Goal: Task Accomplishment & Management: Manage account settings

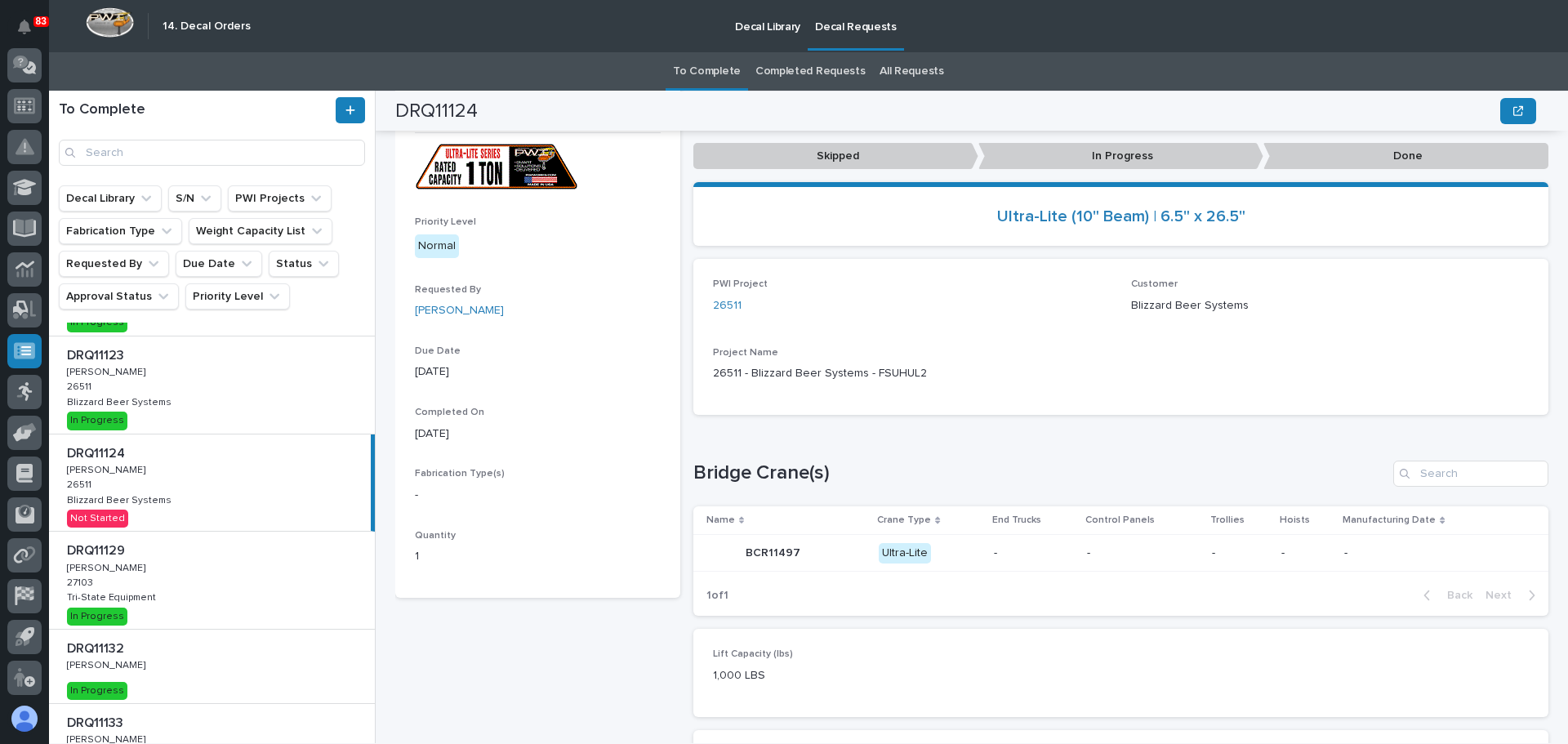
scroll to position [239, 0]
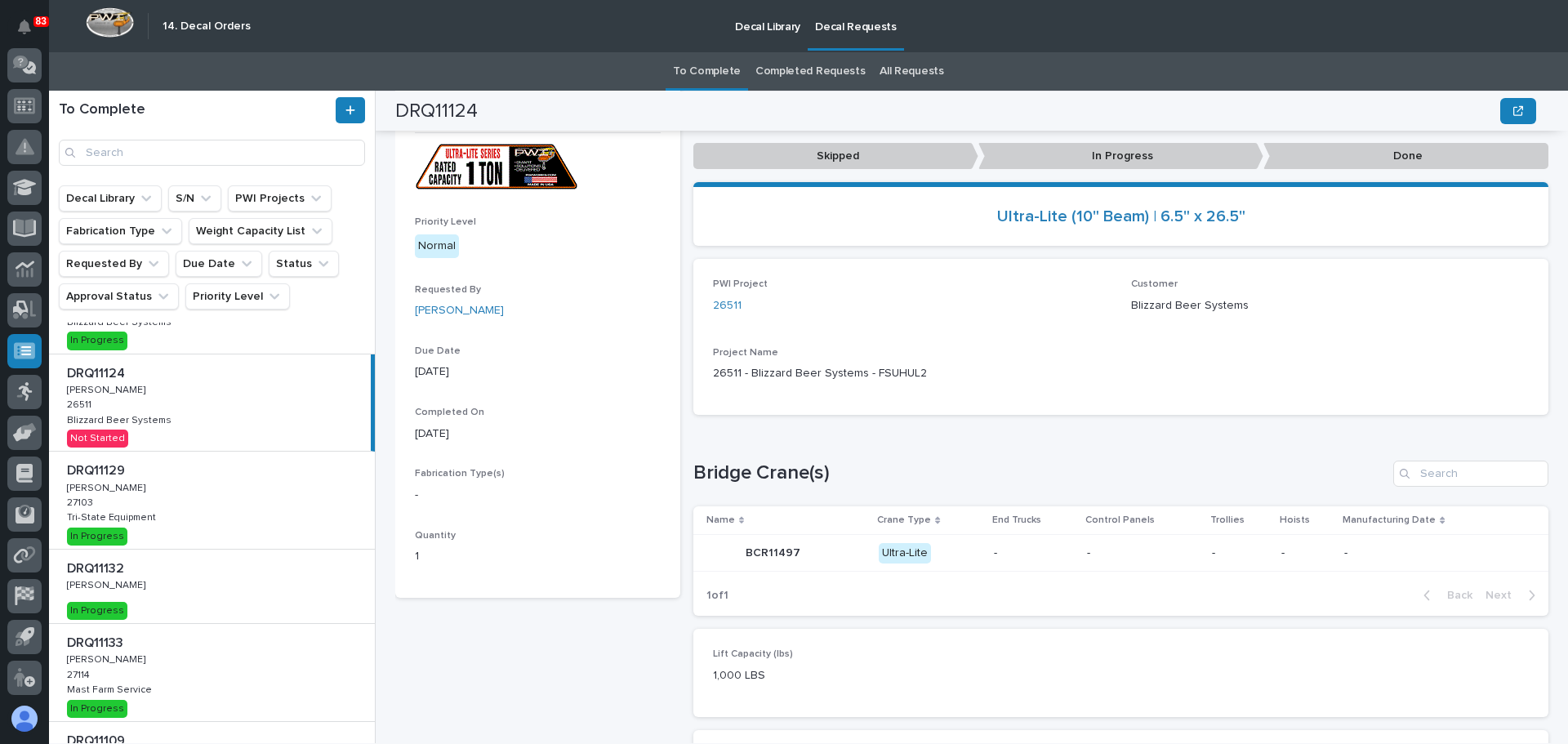
click at [309, 427] on div "DRQ11124 DRQ11124 [PERSON_NAME] [PERSON_NAME] 26511 26511 Blizzard Beer Systems…" at bounding box center [209, 403] width 322 height 98
click at [1295, 159] on p "Done" at bounding box center [1406, 156] width 285 height 27
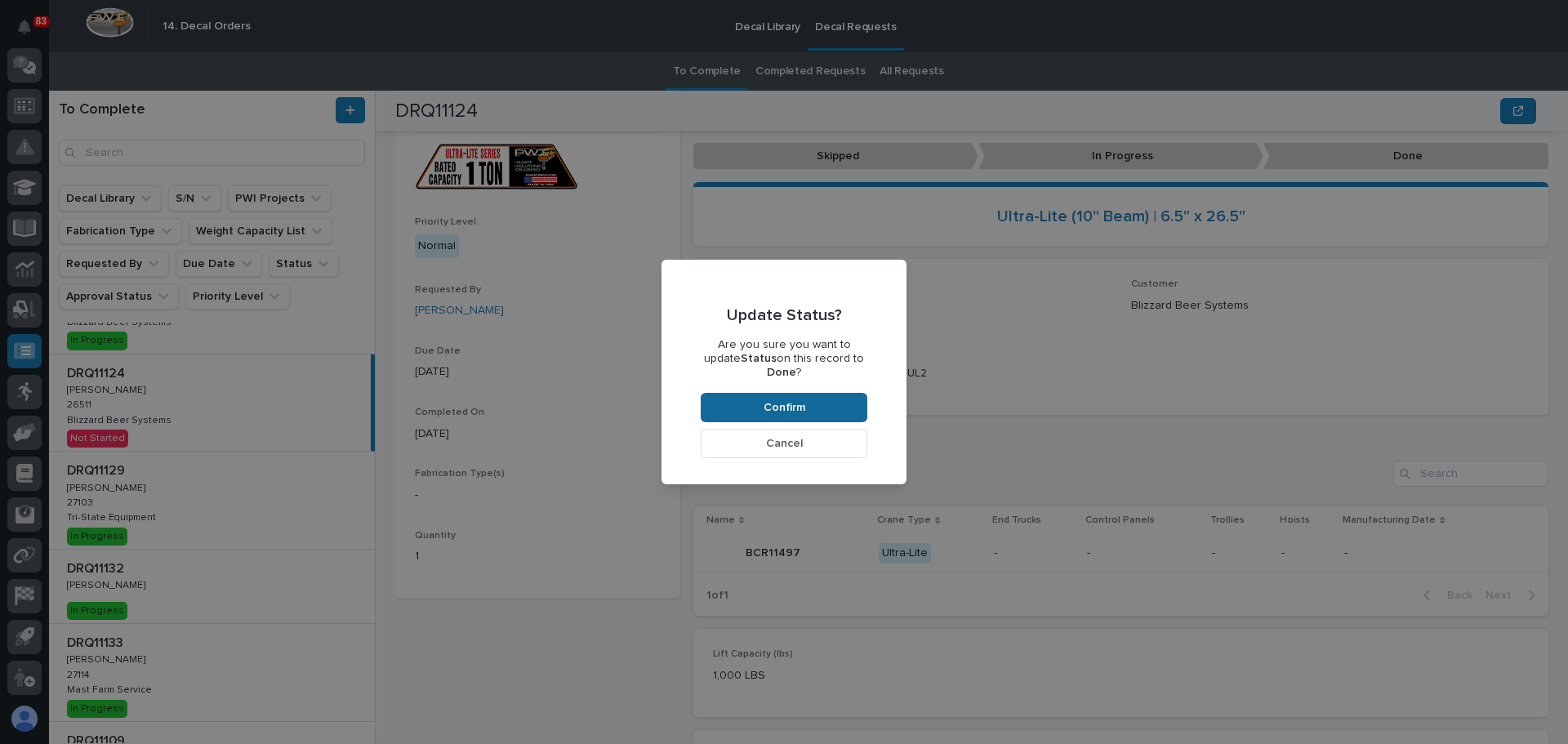
click at [801, 404] on span "Confirm" at bounding box center [785, 407] width 42 height 14
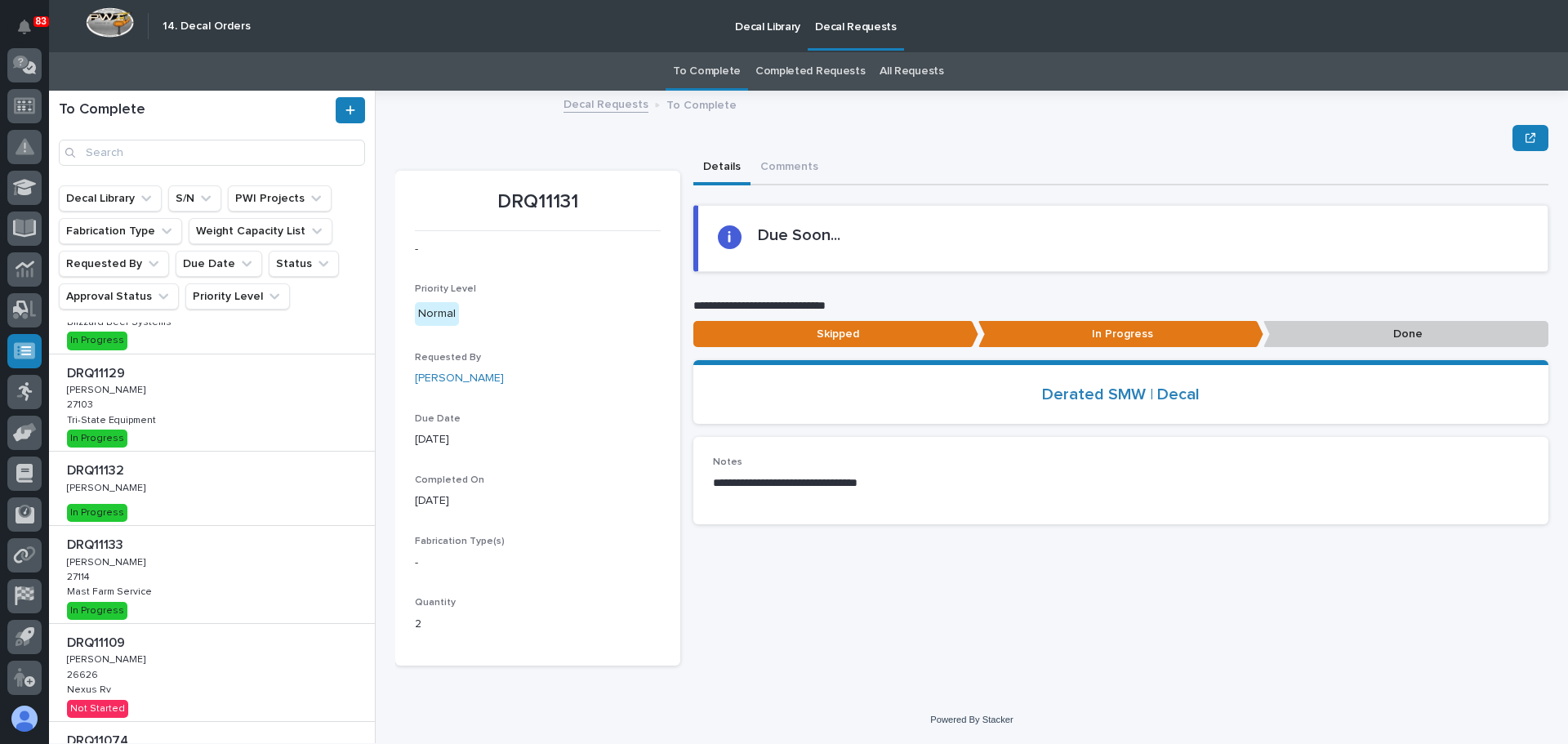
click at [176, 472] on p at bounding box center [215, 471] width 296 height 15
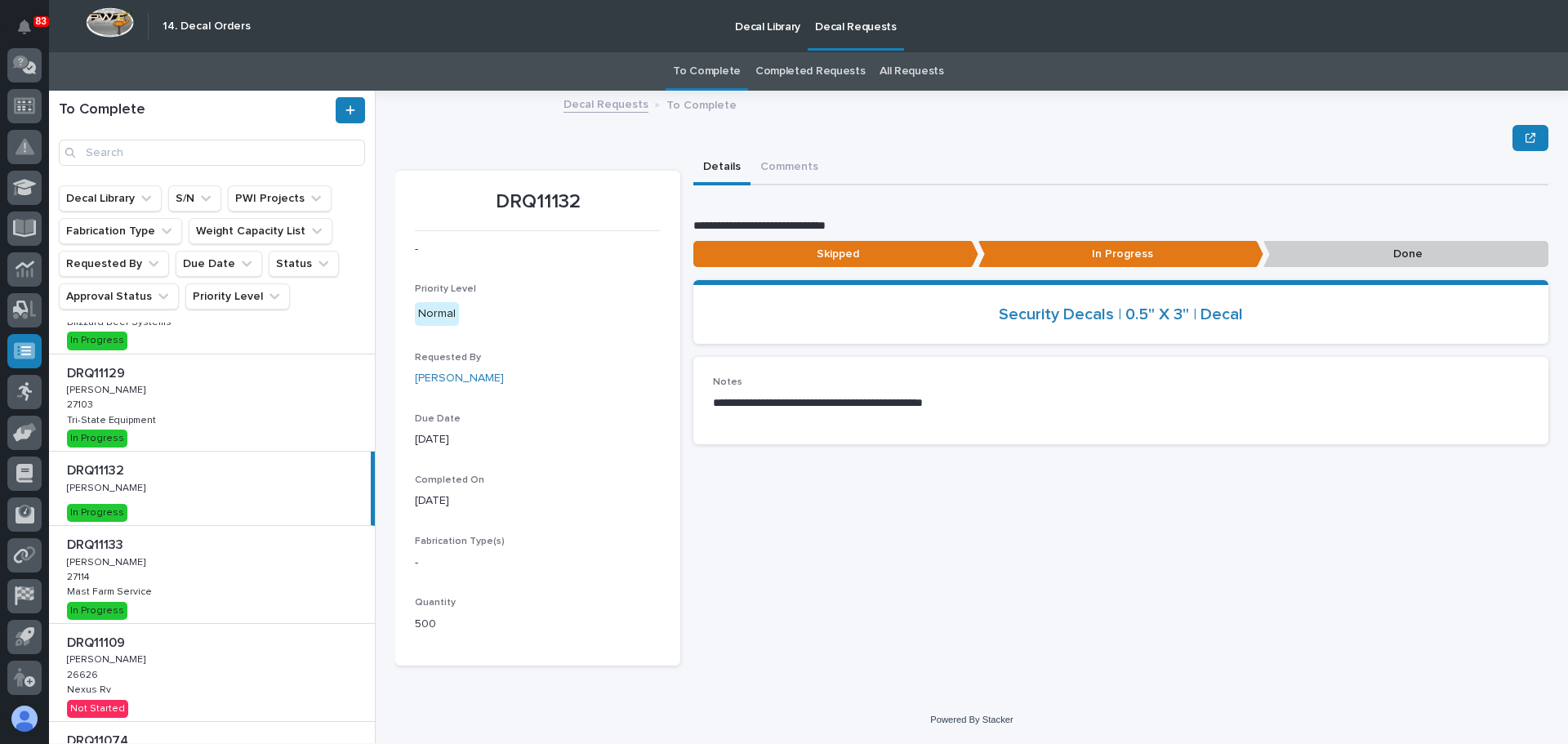
click at [220, 425] on div "DRQ11129 DRQ11129 [PERSON_NAME] [PERSON_NAME] 27103 27103 Tri-State Equipment T…" at bounding box center [211, 403] width 326 height 98
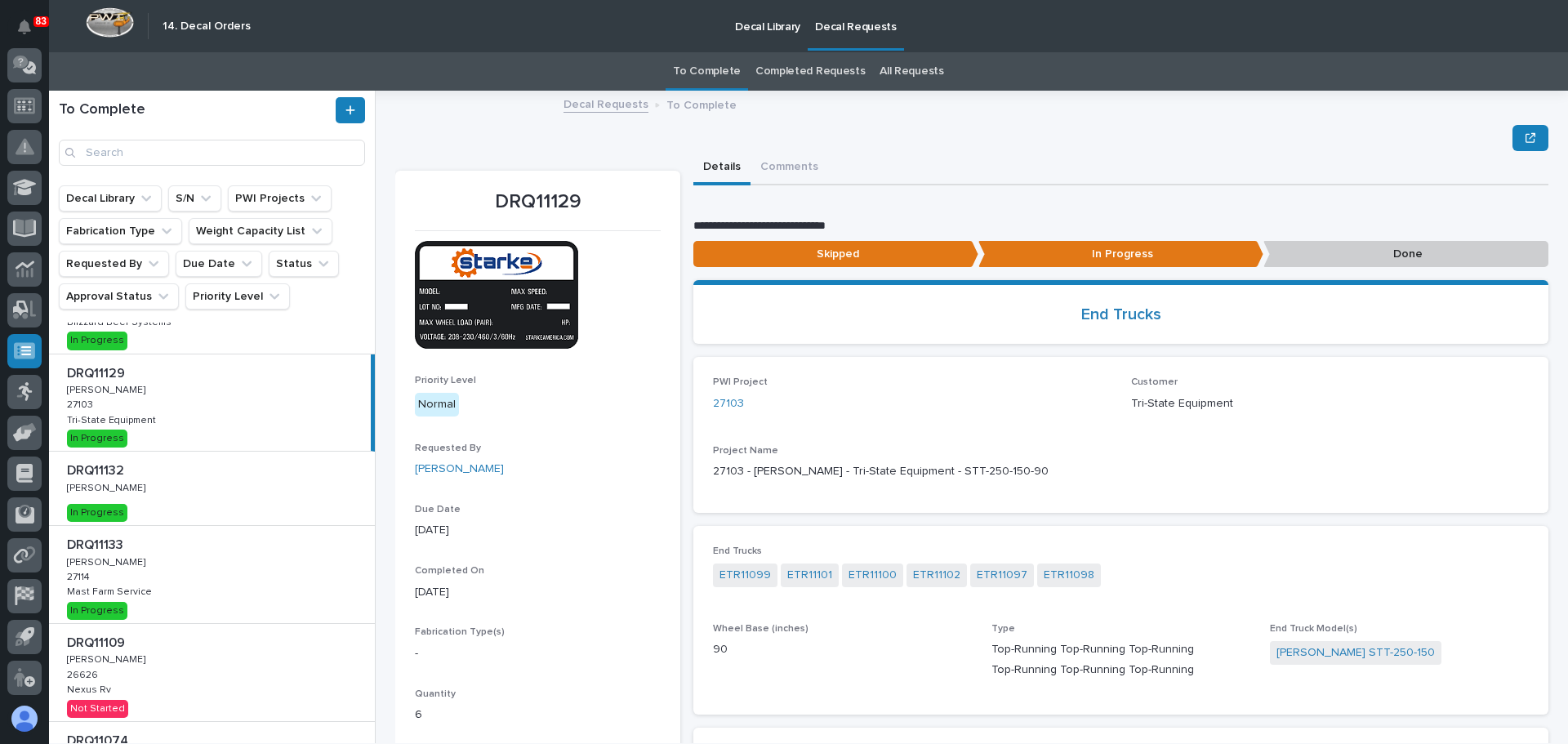
click at [1397, 247] on p "Done" at bounding box center [1406, 254] width 285 height 27
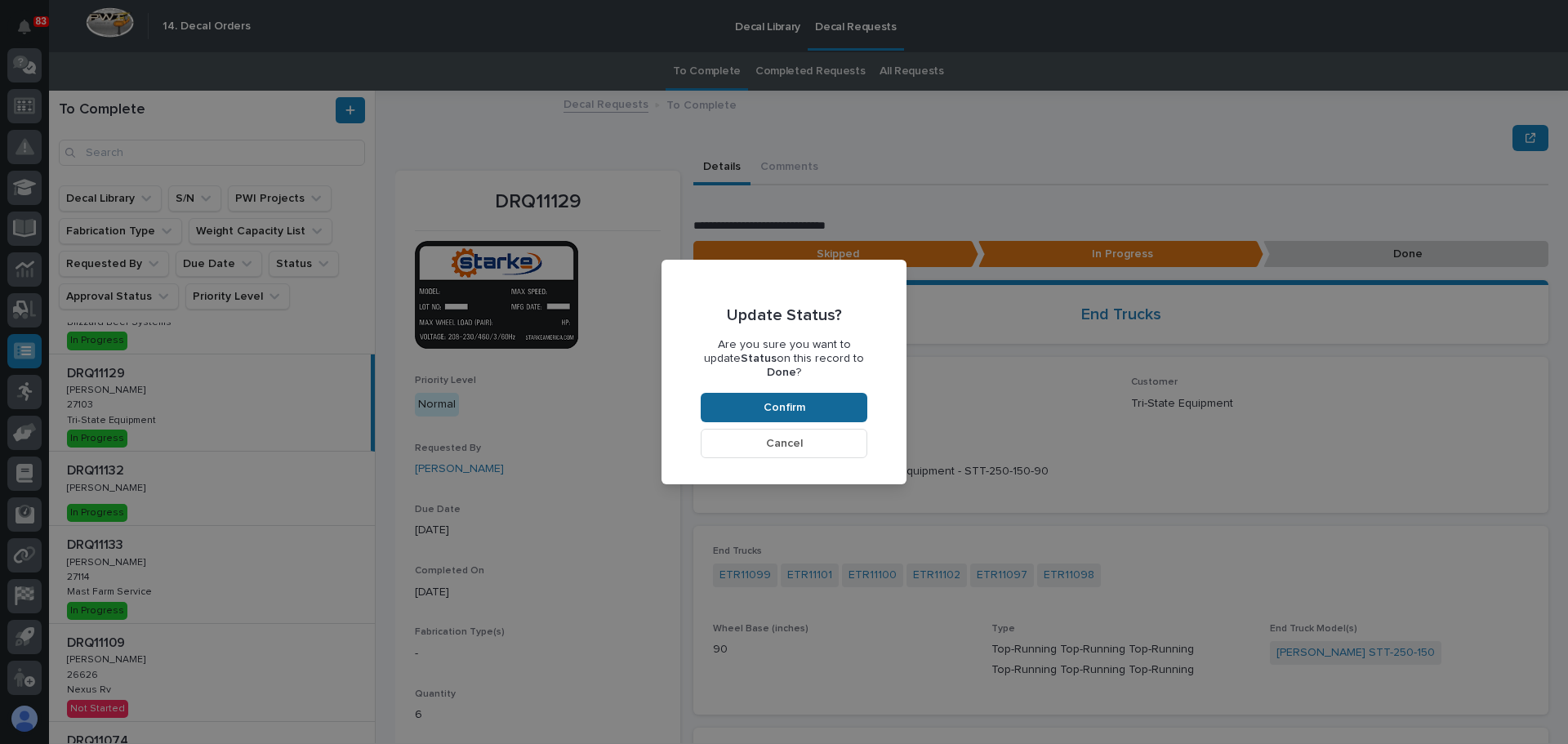
click at [787, 400] on span "Confirm" at bounding box center [785, 407] width 42 height 14
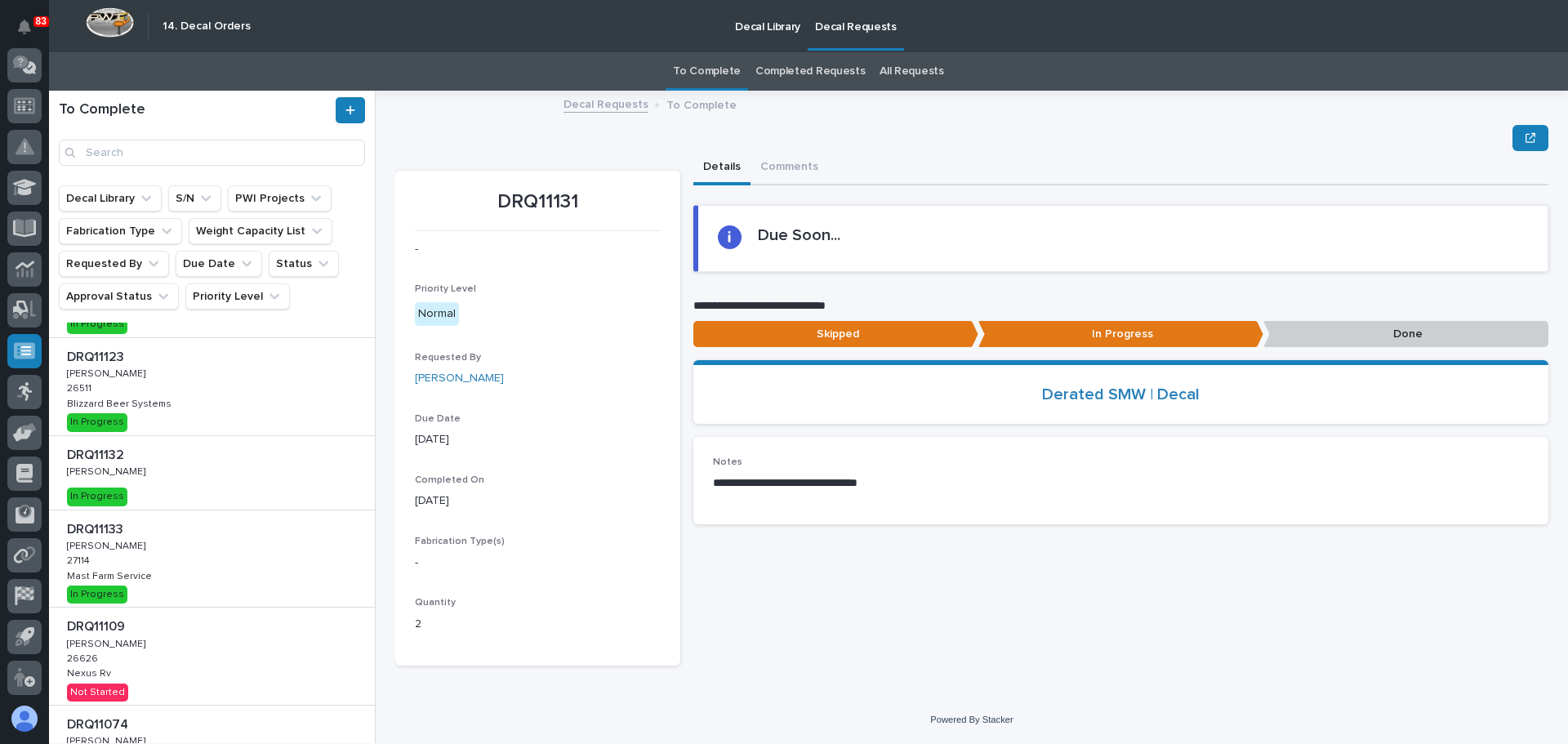
scroll to position [75, 0]
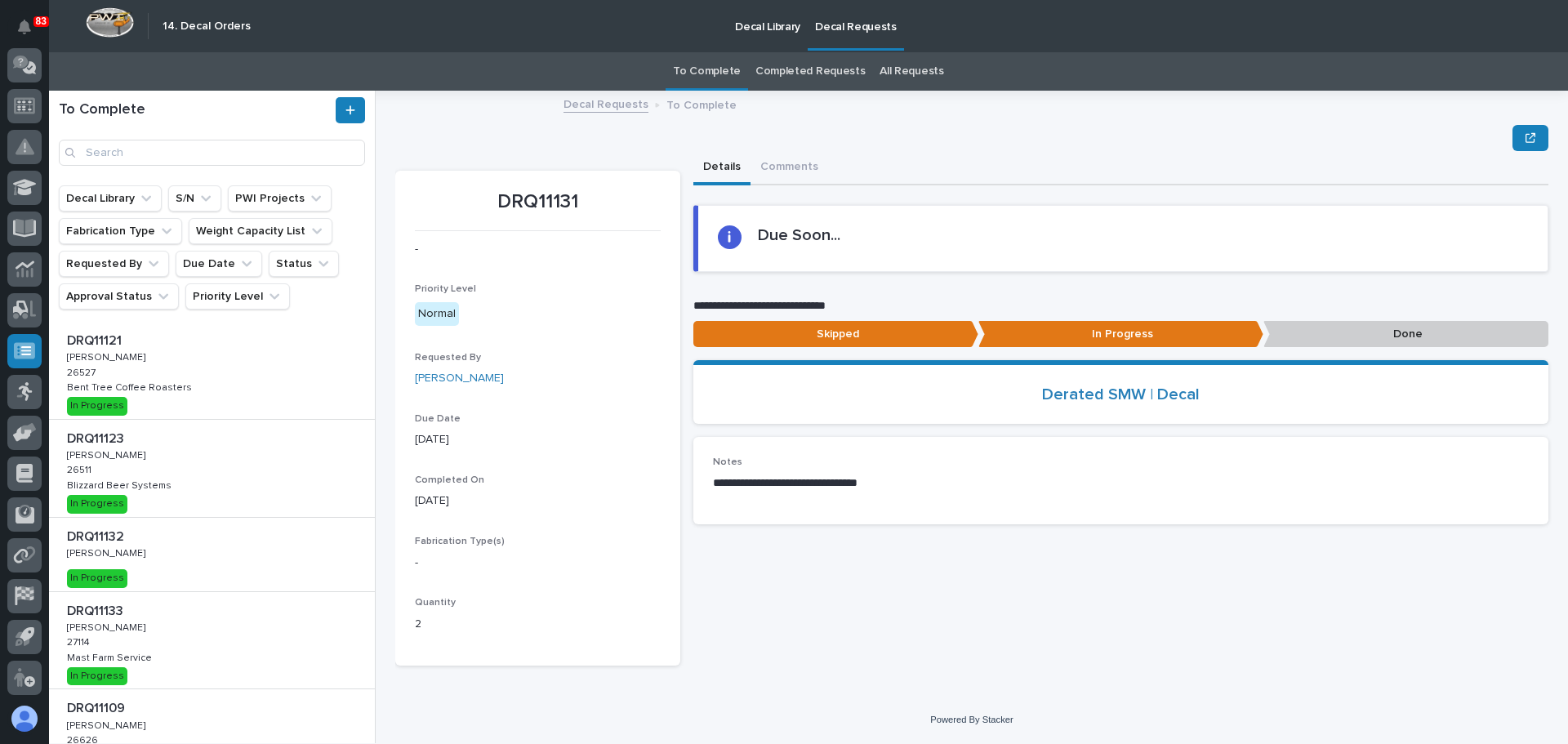
click at [232, 404] on div "DRQ11121 DRQ11121 [PERSON_NAME] [PERSON_NAME] 26527 26527 Bent Tree Coffee Roas…" at bounding box center [211, 371] width 326 height 98
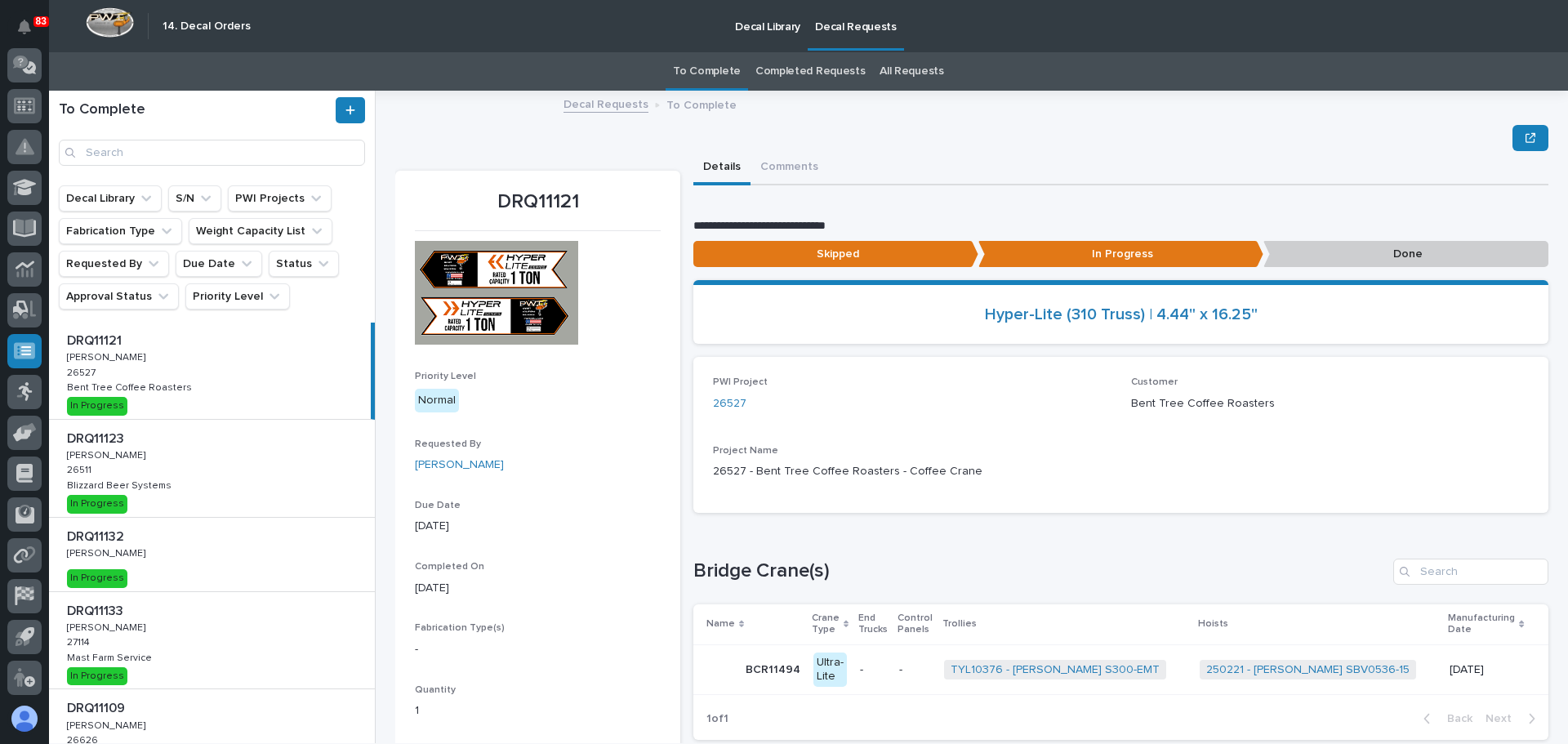
click at [1286, 245] on p "Done" at bounding box center [1406, 254] width 285 height 27
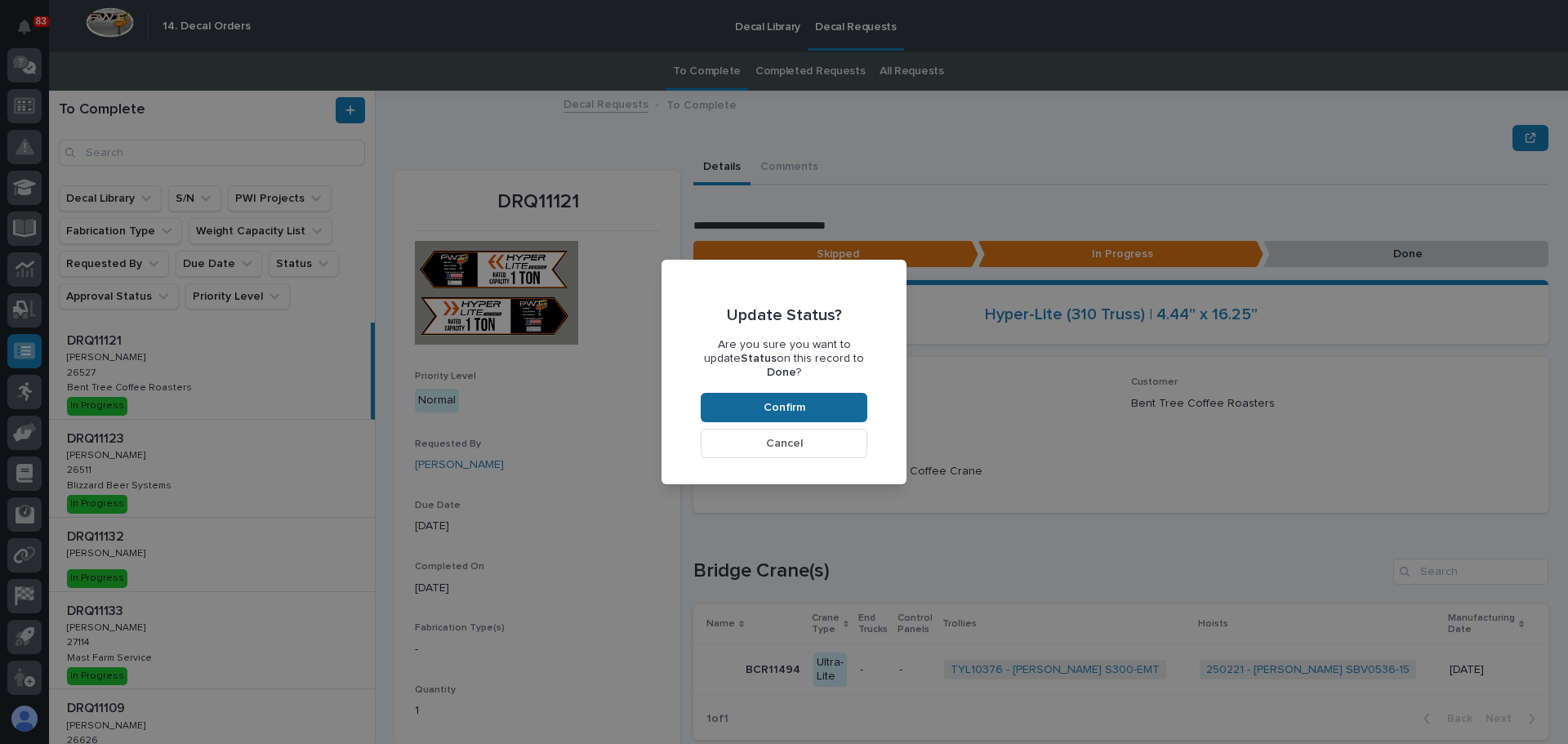
click at [776, 400] on span "Confirm" at bounding box center [785, 407] width 42 height 14
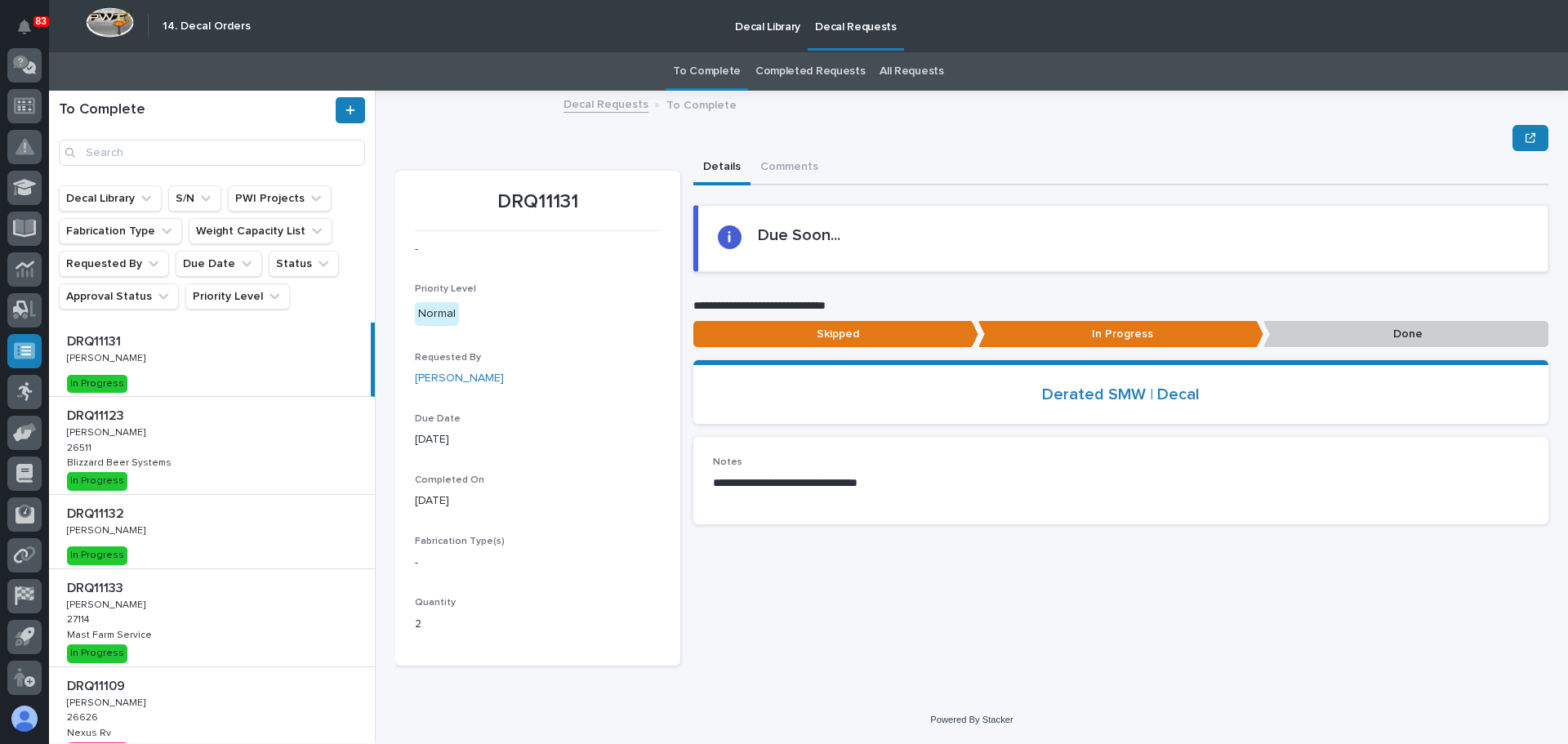
click at [257, 442] on div "DRQ11123 DRQ11123 [PERSON_NAME] [PERSON_NAME] 26511 26511 Blizzard Beer Systems…" at bounding box center [211, 446] width 326 height 98
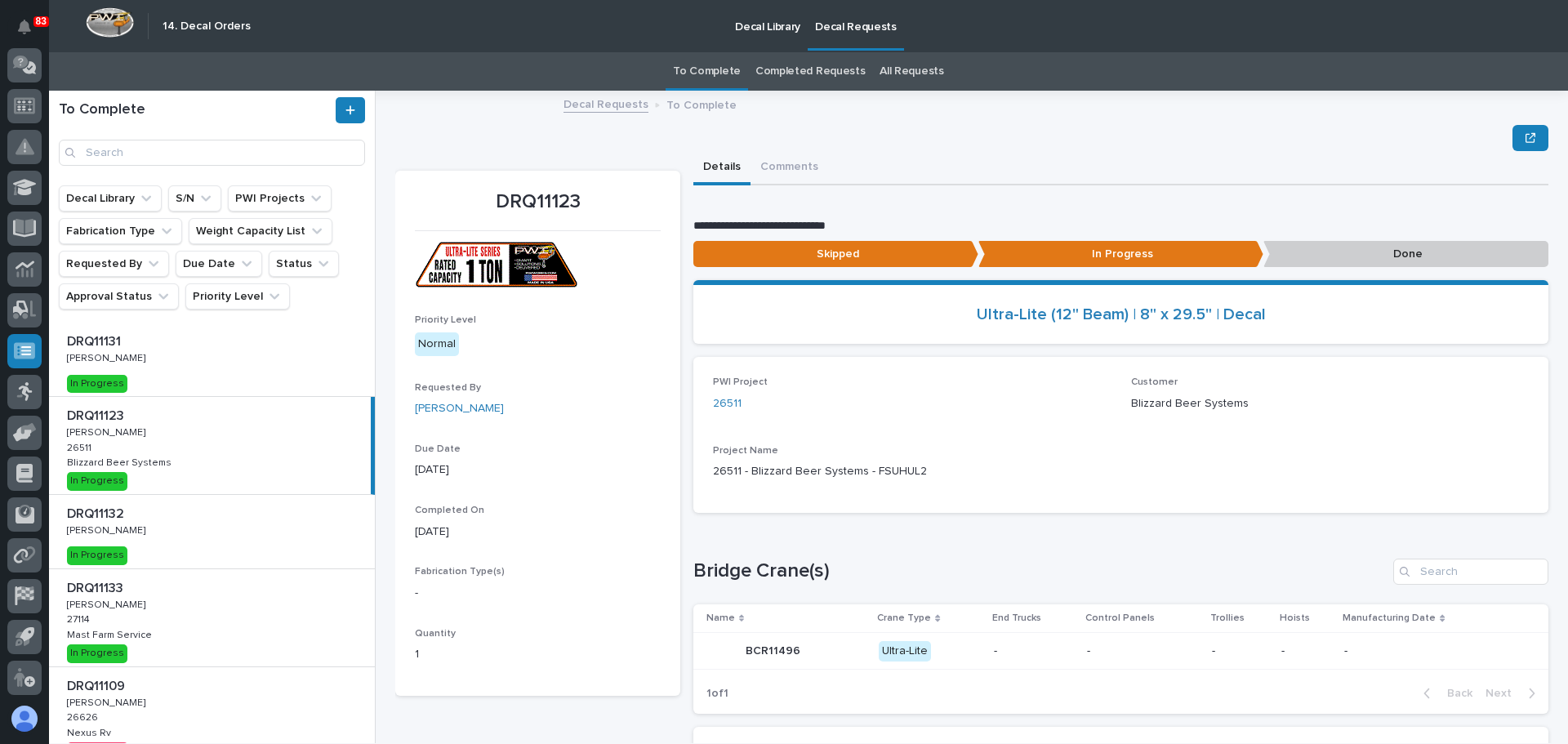
click at [1322, 248] on p "Done" at bounding box center [1406, 254] width 285 height 27
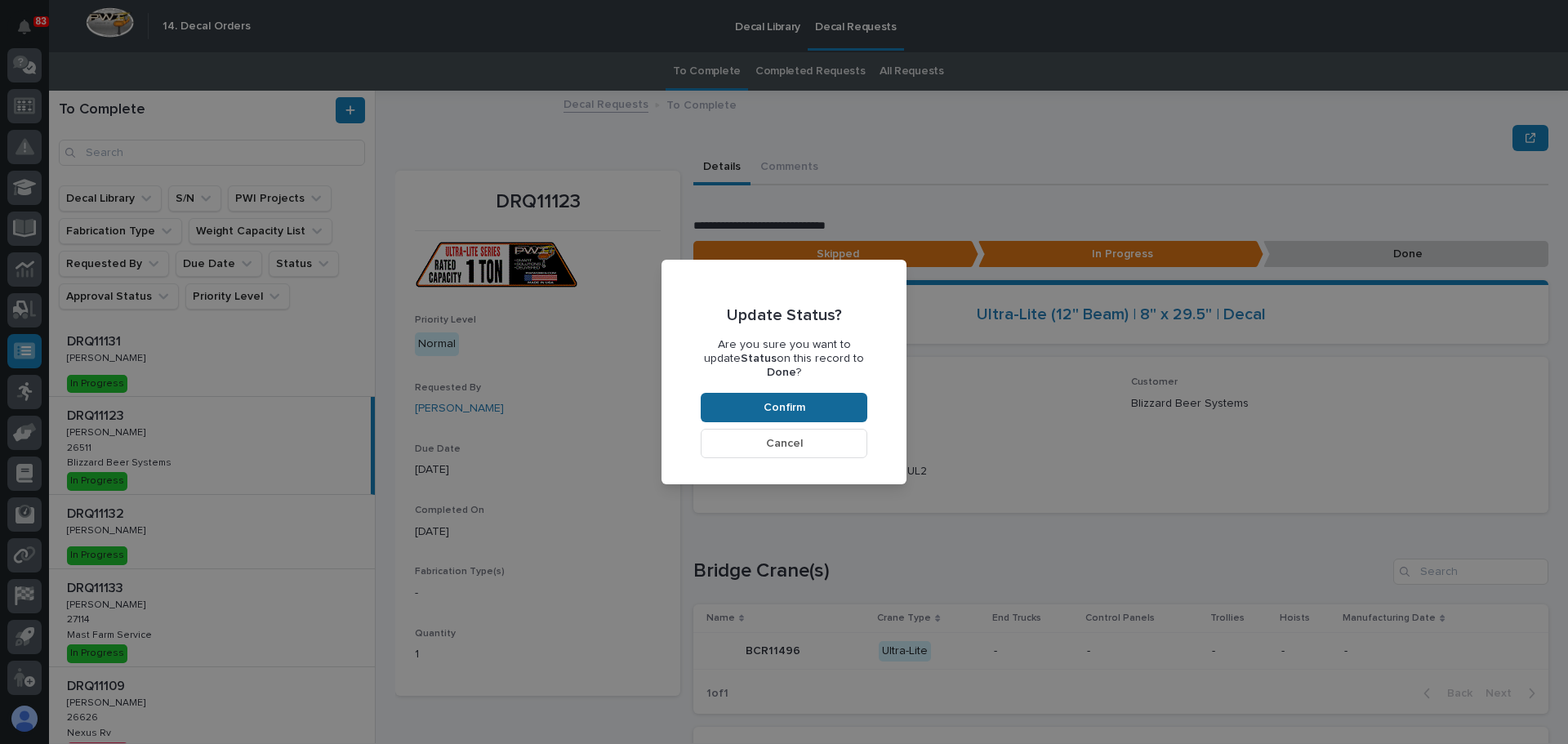
click at [788, 400] on span "Confirm" at bounding box center [785, 407] width 42 height 14
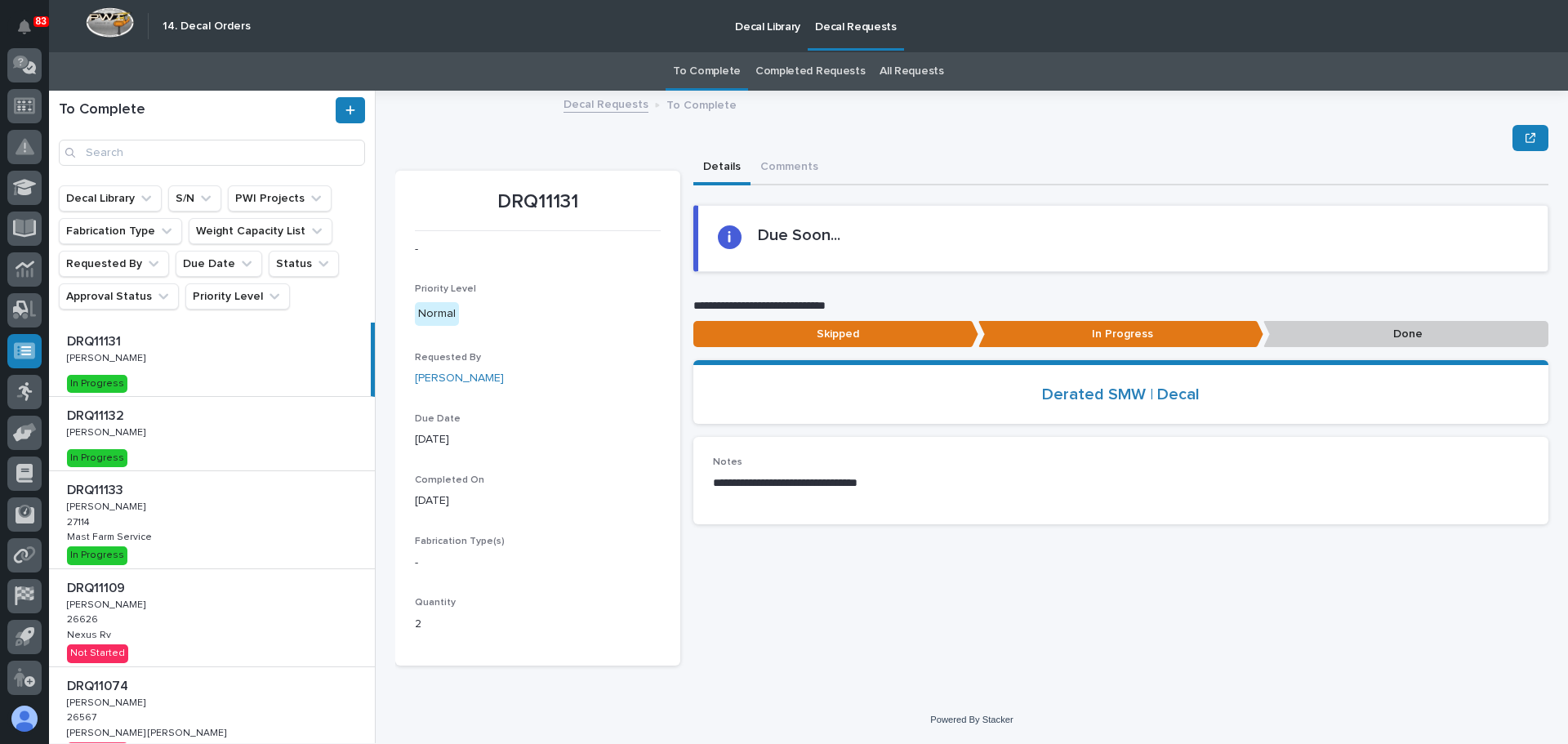
click at [205, 510] on div "DRQ11133 DRQ11133 [PERSON_NAME] [PERSON_NAME] 27114 27114 Mast Farm Service Mas…" at bounding box center [211, 520] width 326 height 98
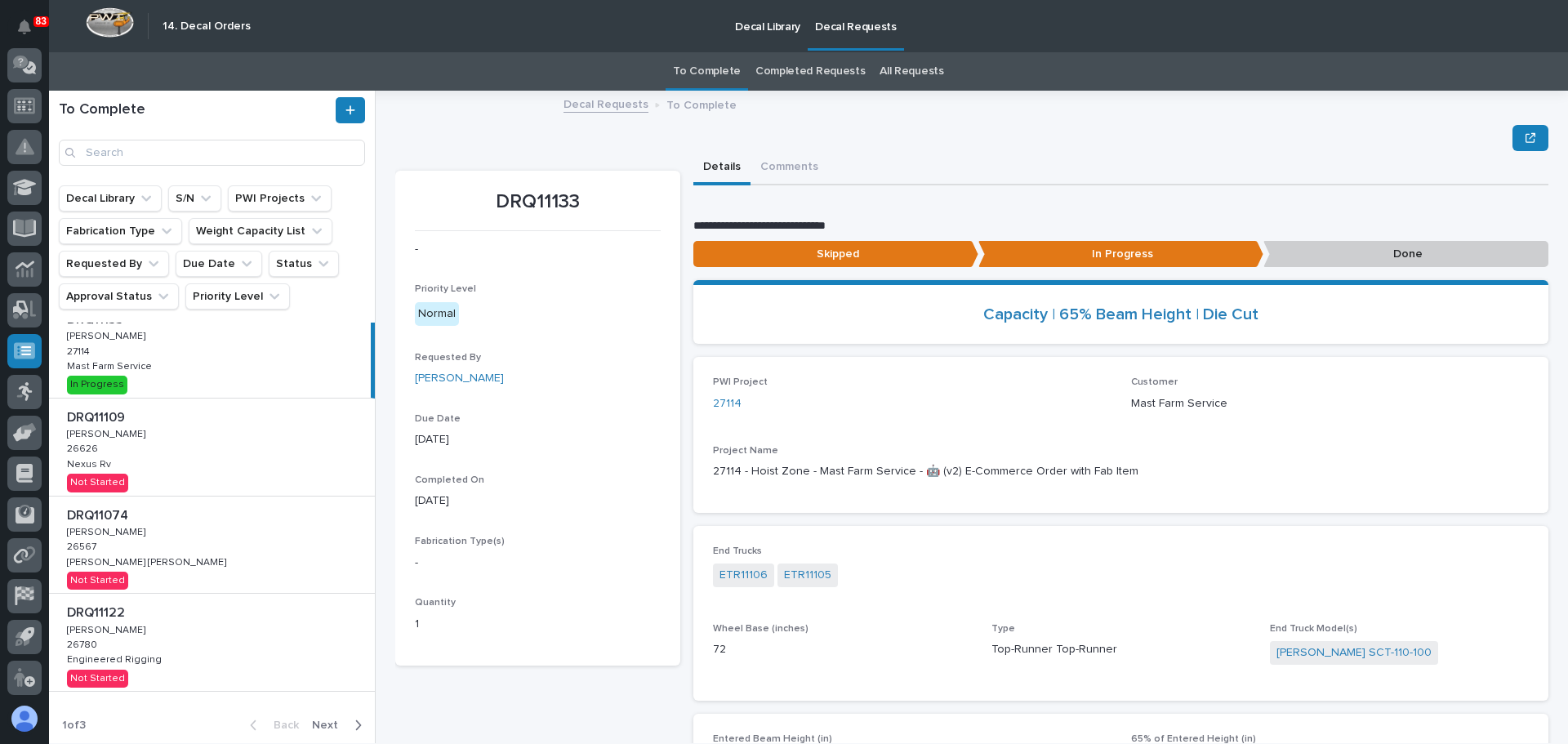
scroll to position [173, 0]
click at [186, 557] on div "DRQ11074 DRQ11074 [PERSON_NAME] [PERSON_NAME] 26567 26567 [PERSON_NAME] [PERSON…" at bounding box center [211, 542] width 326 height 98
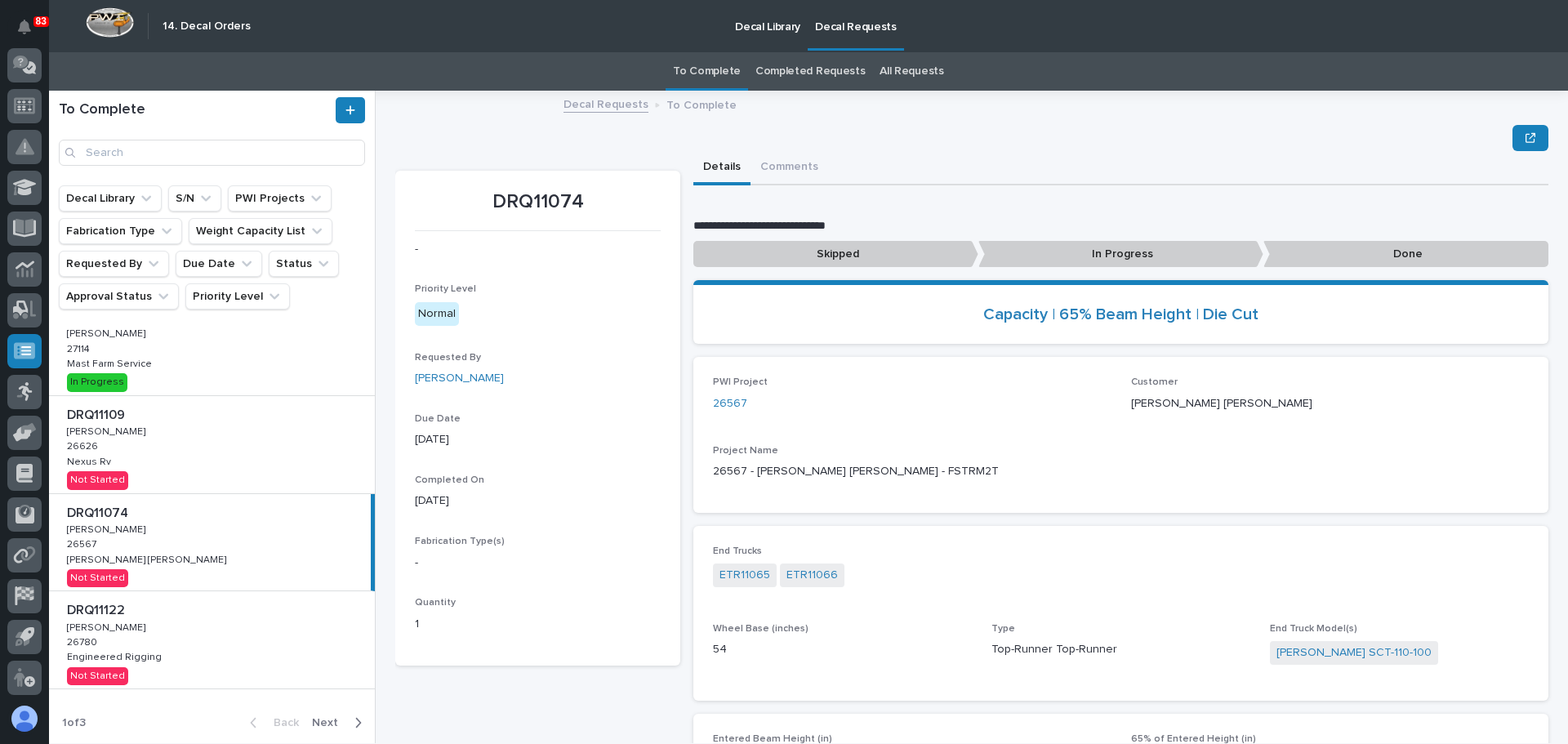
click at [201, 443] on div "DRQ11109 DRQ11109 [PERSON_NAME] [PERSON_NAME] 26626 26626 Nexus Rv Nexus Rv Not…" at bounding box center [211, 445] width 326 height 98
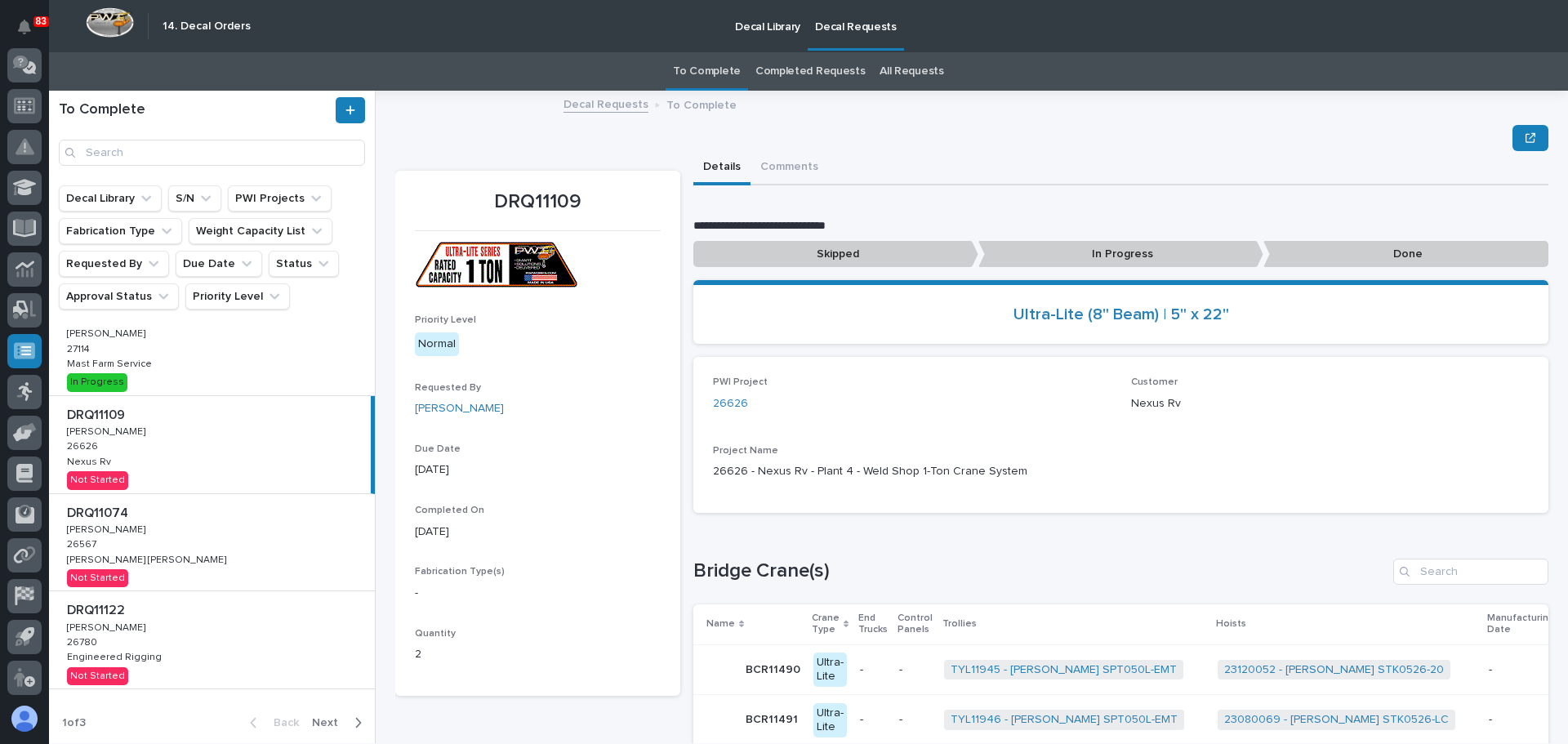
click at [267, 632] on div "DRQ11122 DRQ11122 [PERSON_NAME] [PERSON_NAME] 26780 26780 Engineered Rigging En…" at bounding box center [211, 640] width 326 height 98
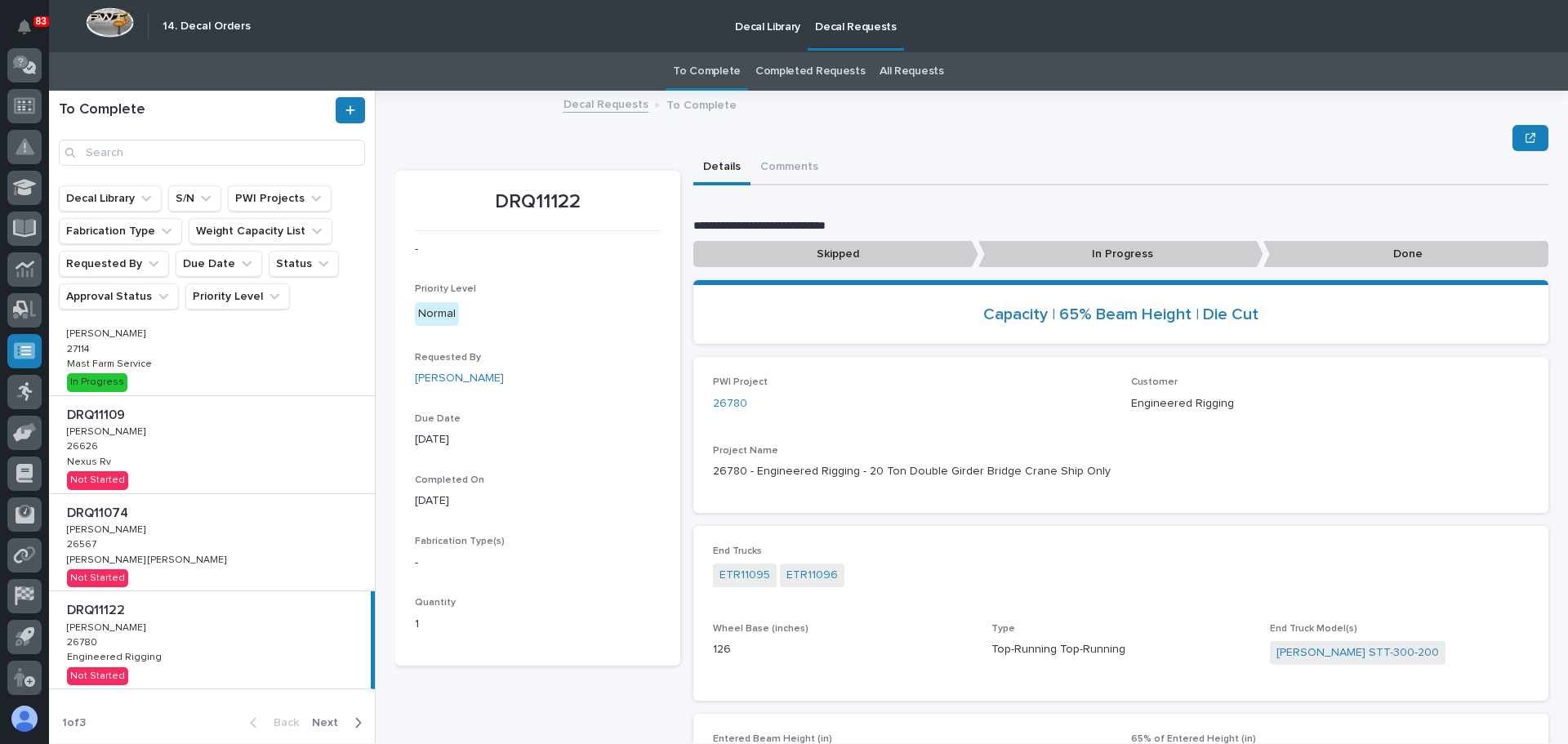
click at [354, 723] on icon "button" at bounding box center [358, 722] width 8 height 14
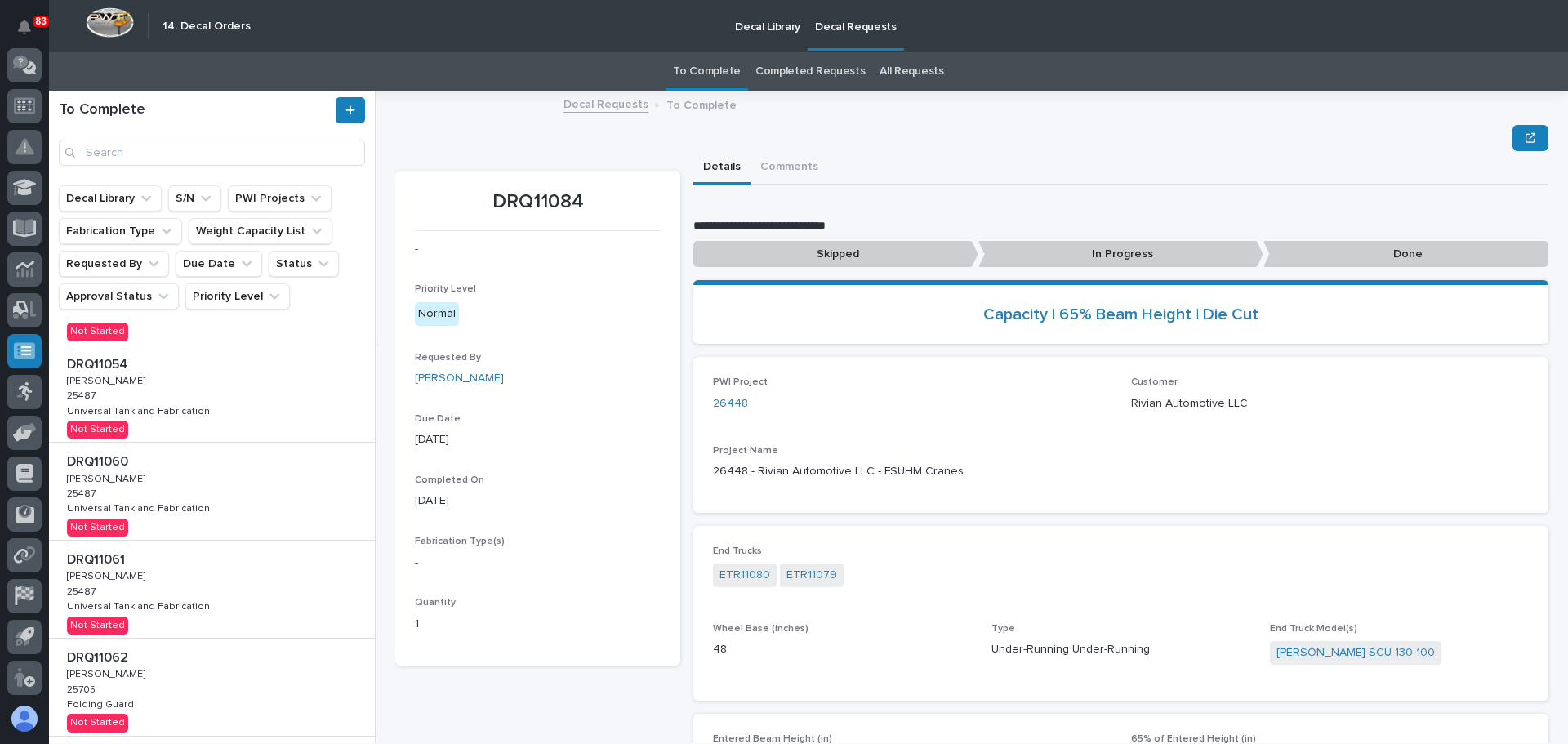
click at [243, 479] on div "DRQ11060 DRQ11060 [PERSON_NAME] [PERSON_NAME] 25487 25487 Universal Tank and Fa…" at bounding box center [211, 491] width 326 height 98
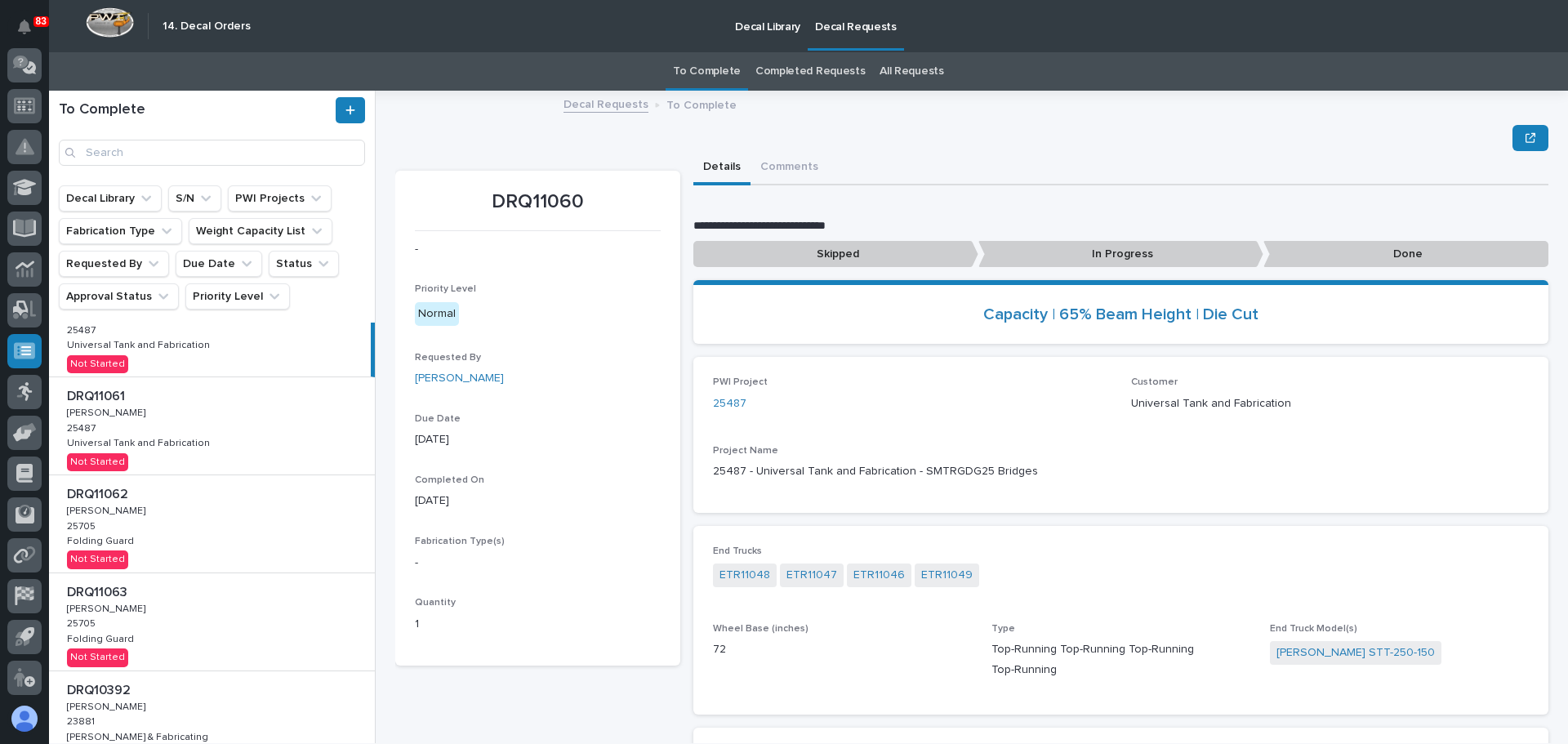
scroll to position [416, 0]
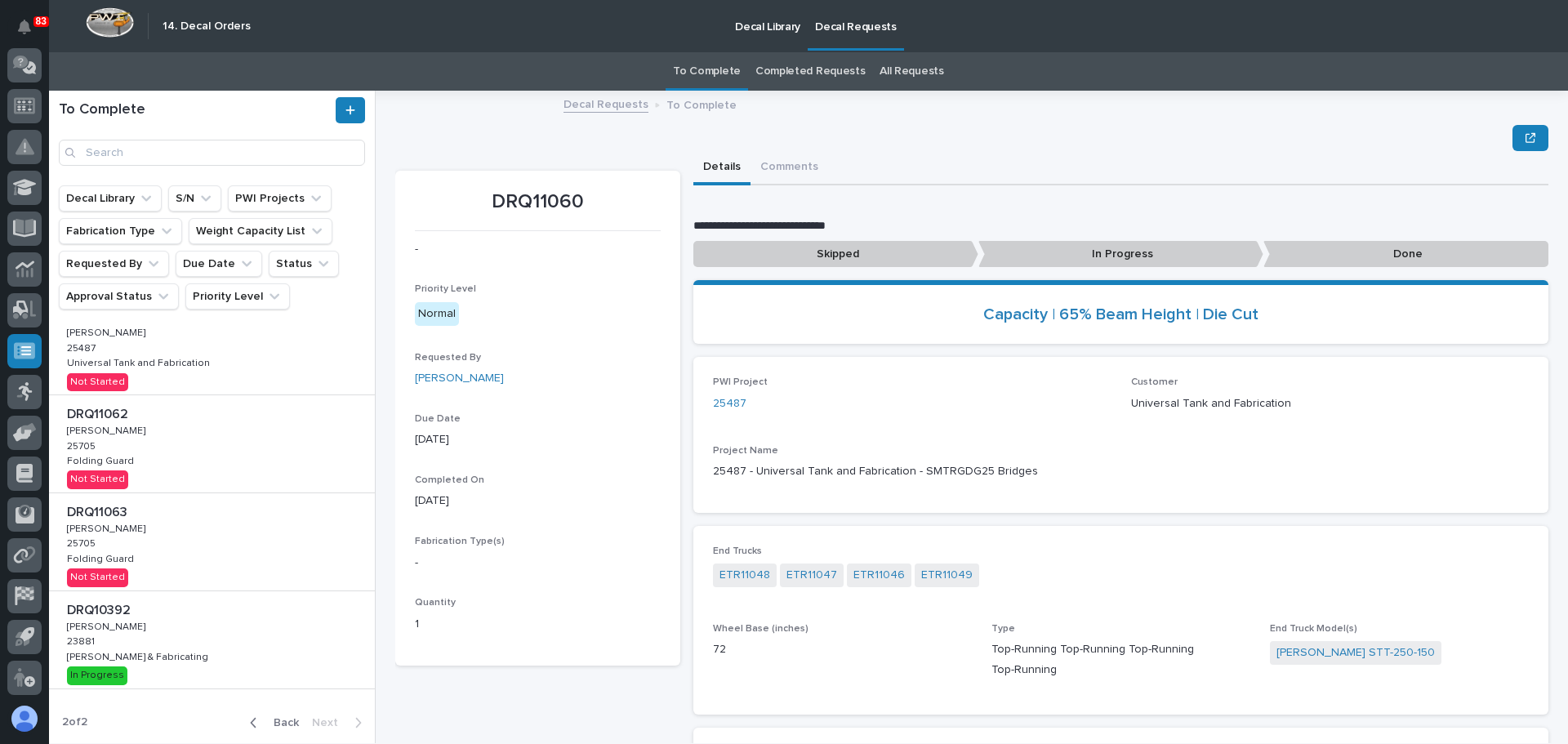
click at [232, 634] on div "DRQ10392 DRQ10392 [PERSON_NAME] [PERSON_NAME] 23881 23881 [PERSON_NAME] & Fabri…" at bounding box center [211, 640] width 326 height 98
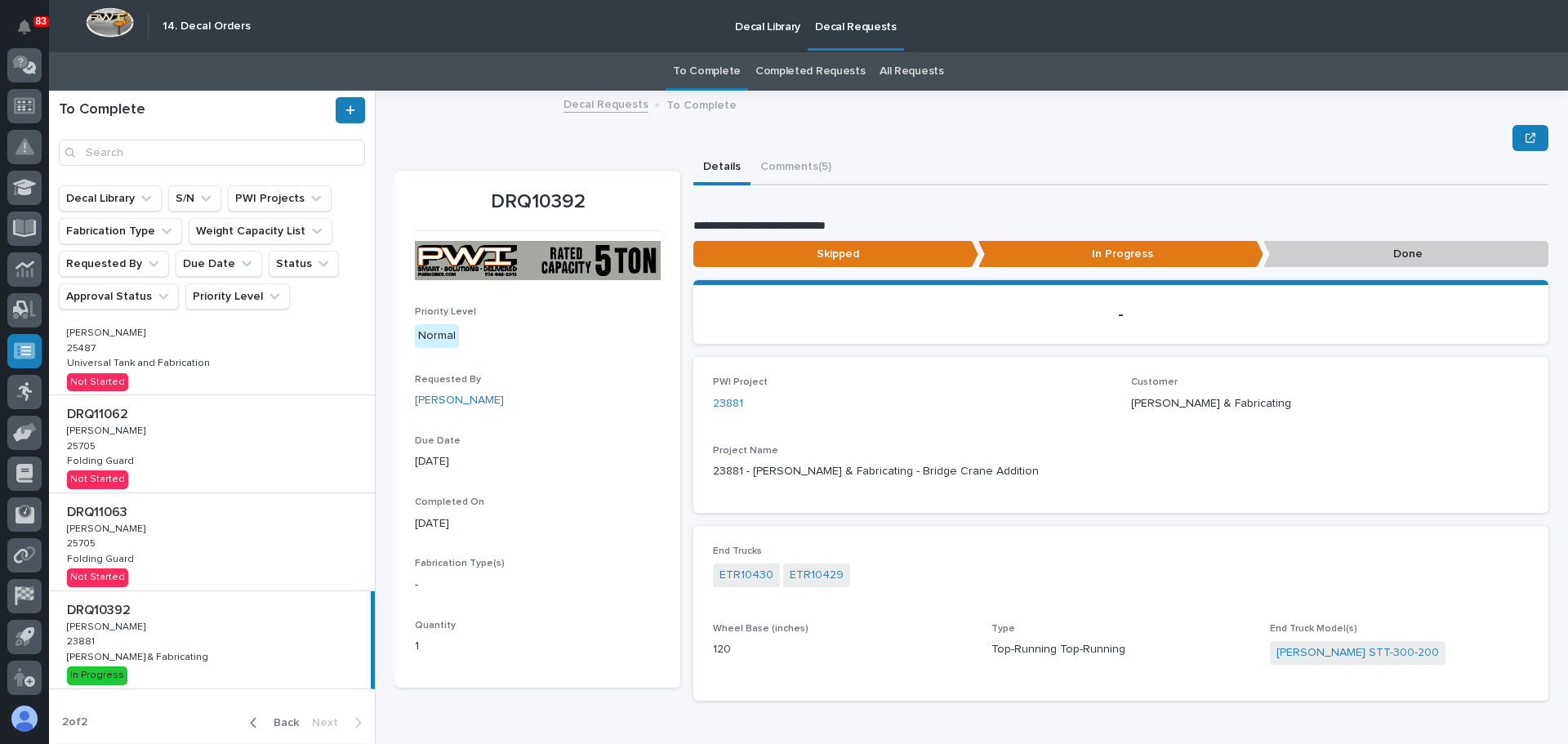
click at [275, 717] on span "Back" at bounding box center [282, 722] width 35 height 14
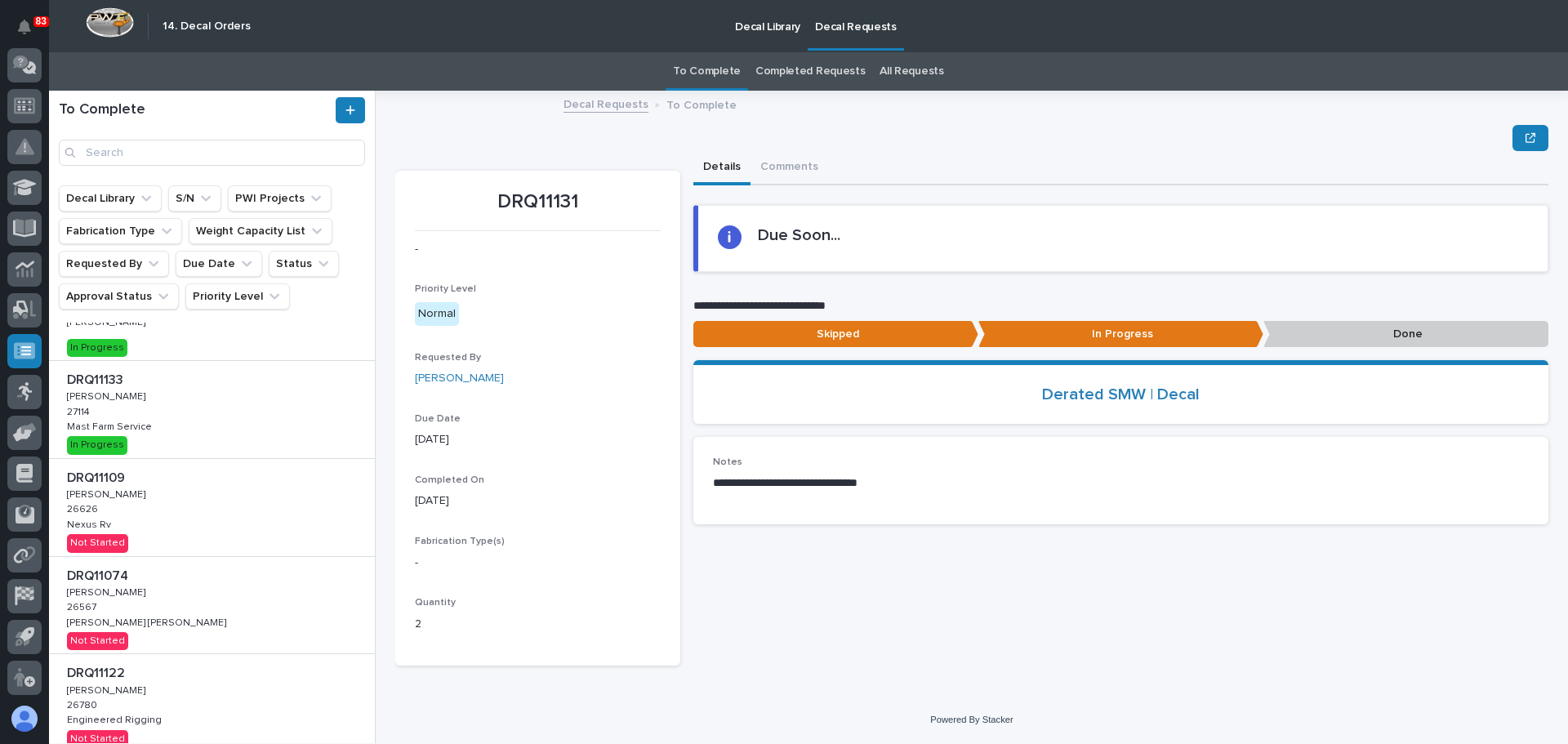
scroll to position [163, 0]
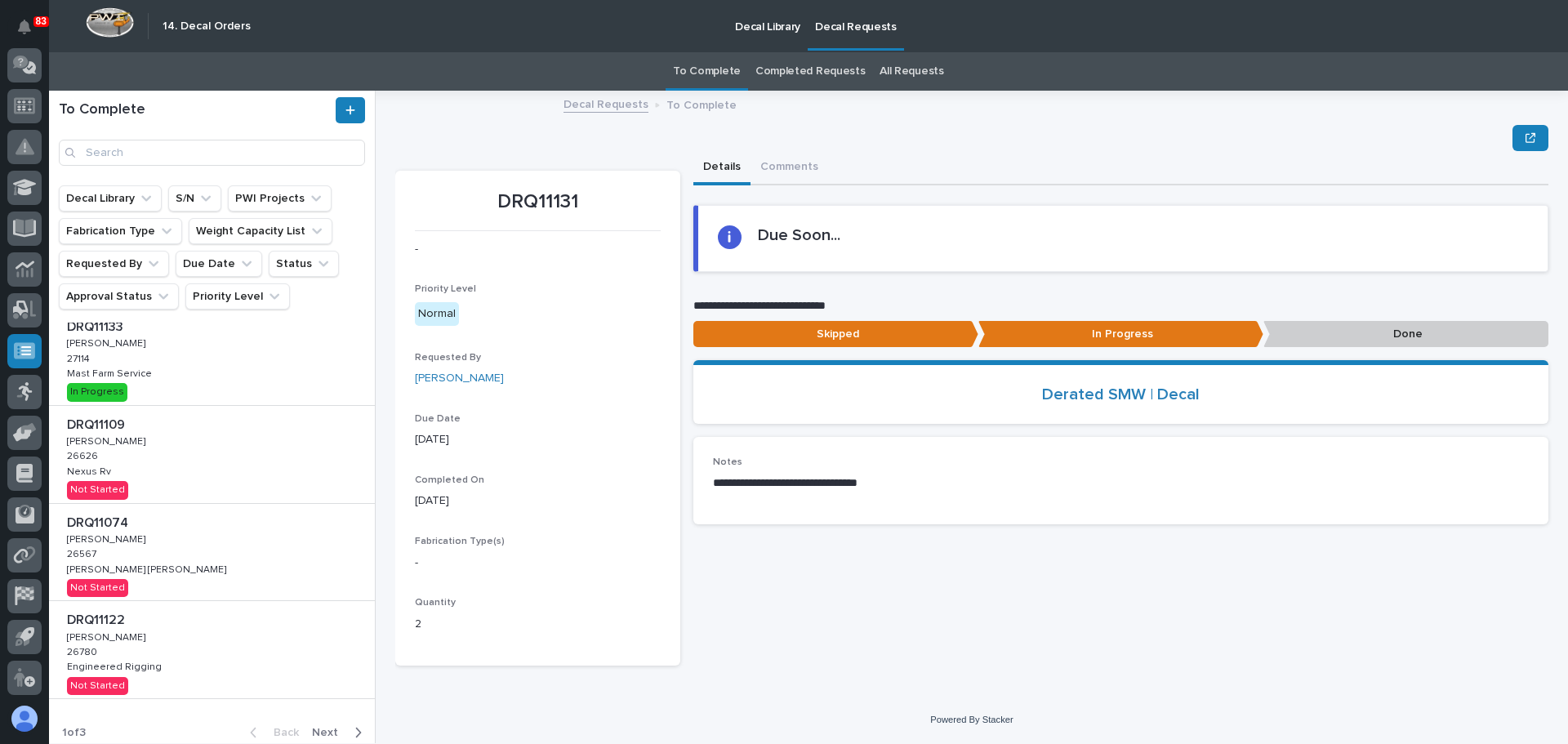
click at [269, 445] on div "DRQ11109 DRQ11109 [PERSON_NAME] [PERSON_NAME] 26626 26626 Nexus Rv Nexus Rv Not…" at bounding box center [211, 455] width 326 height 98
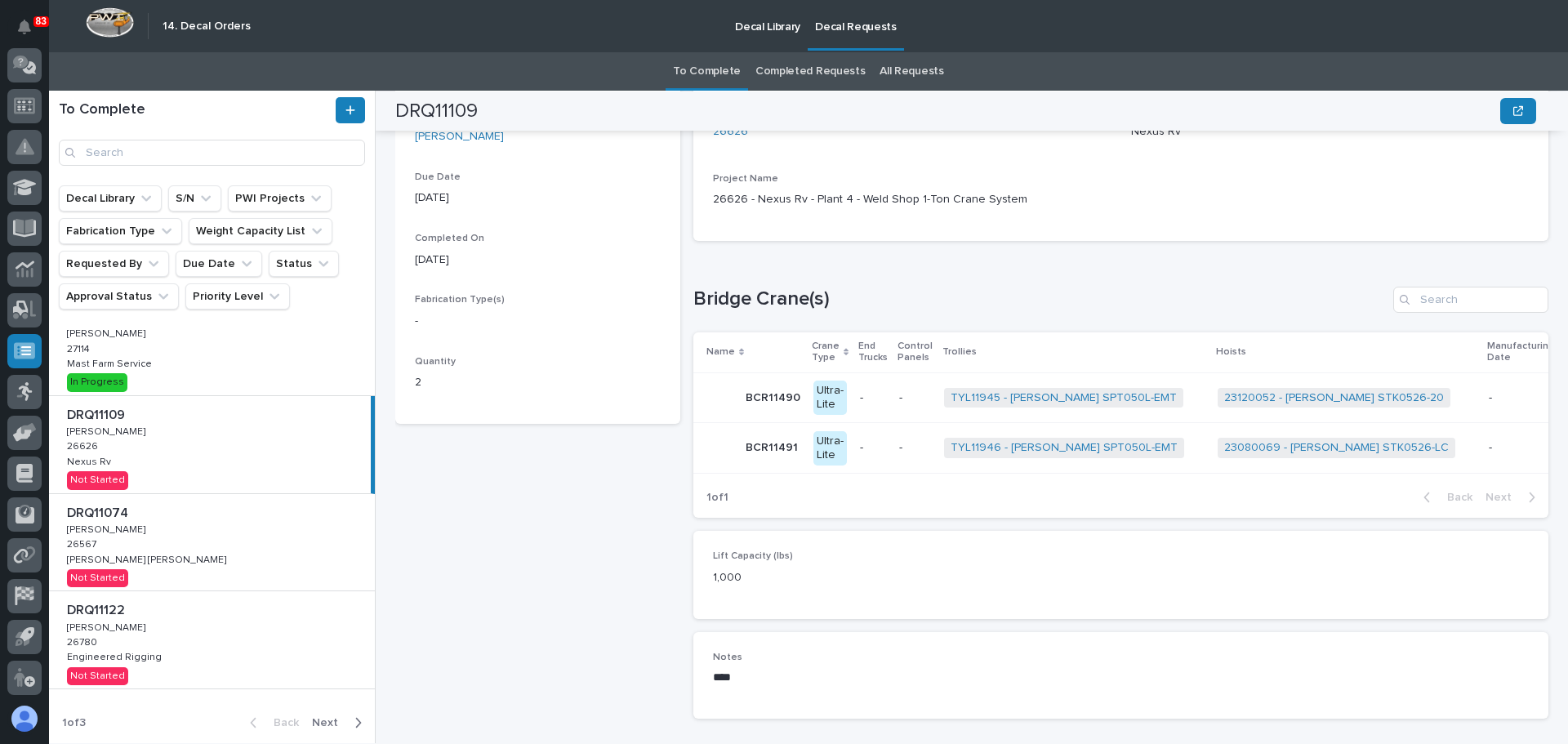
scroll to position [279, 0]
